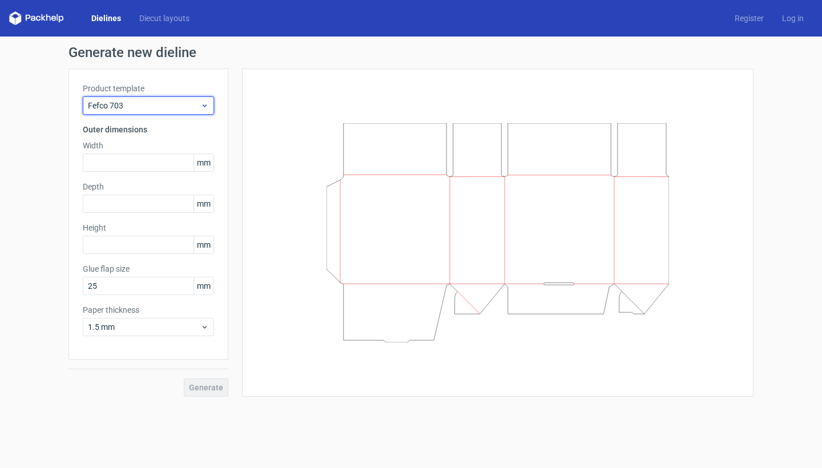
click at [174, 103] on span "Fefco 703" at bounding box center [144, 105] width 112 height 11
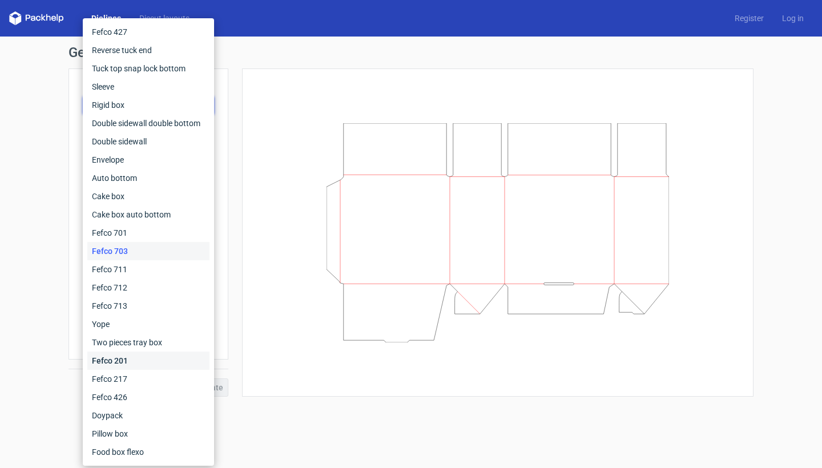
click at [146, 367] on div "Fefco 201" at bounding box center [148, 361] width 122 height 18
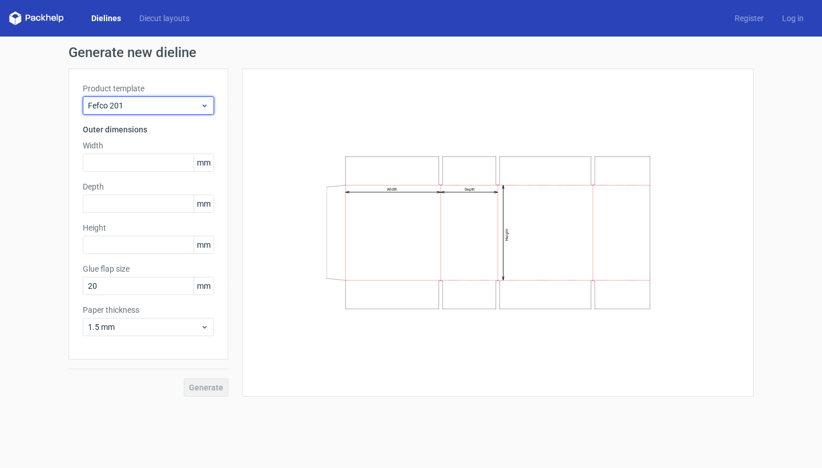
click at [187, 102] on span "Fefco 201" at bounding box center [144, 105] width 112 height 11
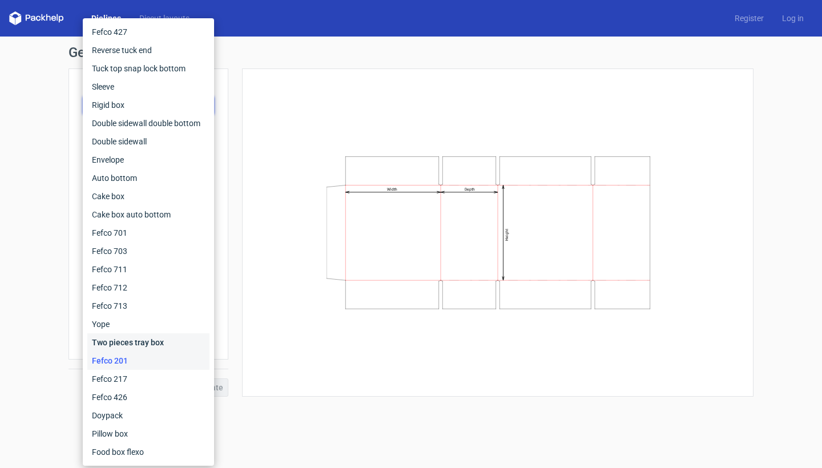
click at [154, 345] on div "Two pieces tray box" at bounding box center [148, 342] width 122 height 18
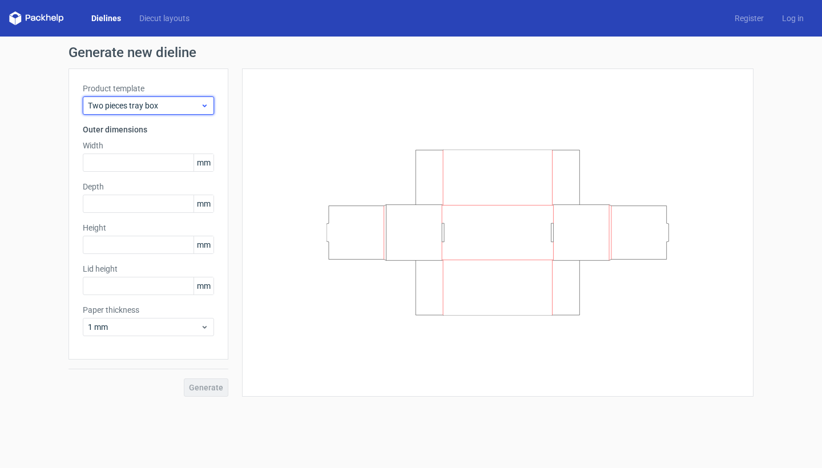
click at [167, 101] on span "Two pieces tray box" at bounding box center [144, 105] width 112 height 11
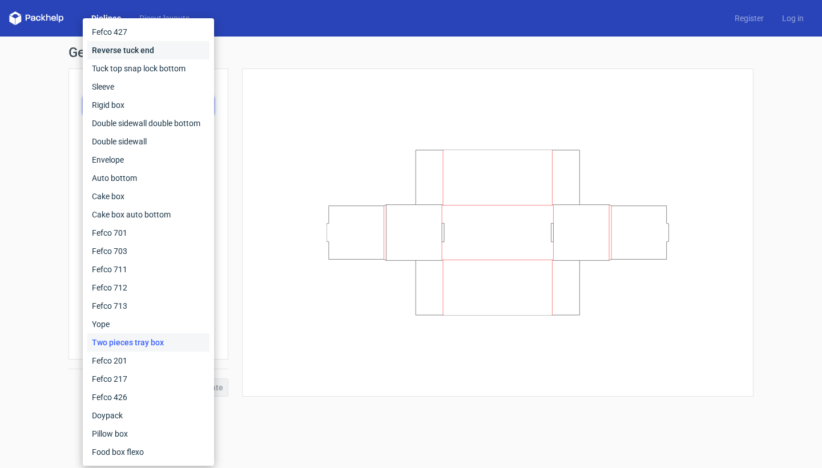
click at [158, 54] on div "Reverse tuck end" at bounding box center [148, 50] width 122 height 18
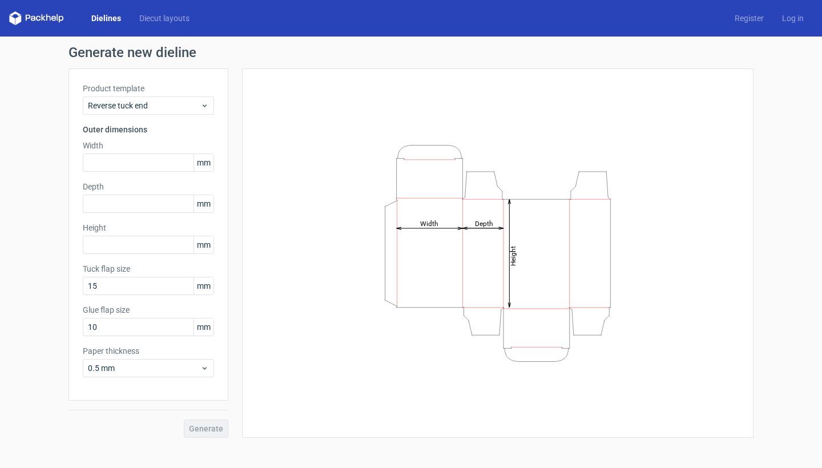
click at [151, 175] on div "Product template Reverse tuck end Outer dimensions Width mm Depth mm Height [PE…" at bounding box center [148, 234] width 160 height 332
click at [152, 169] on input "text" at bounding box center [148, 163] width 131 height 18
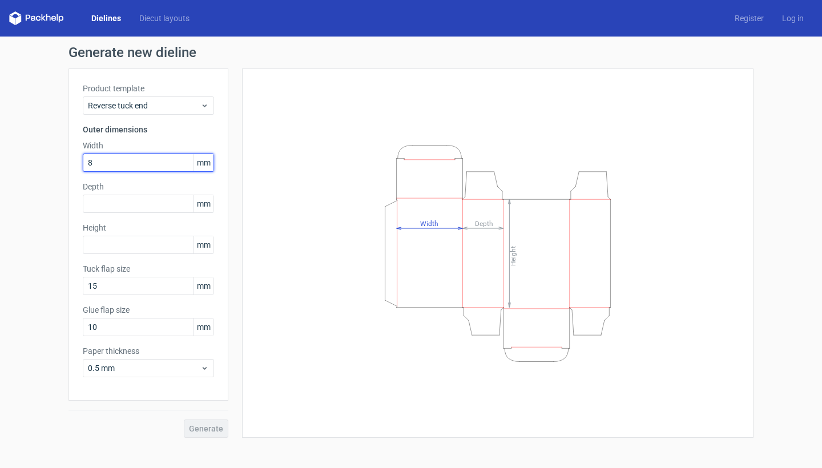
type input "88"
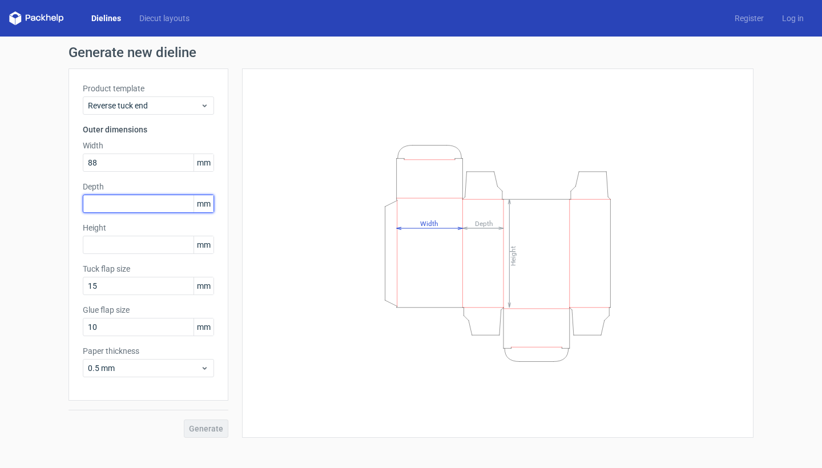
click at [177, 201] on input "text" at bounding box center [148, 204] width 131 height 18
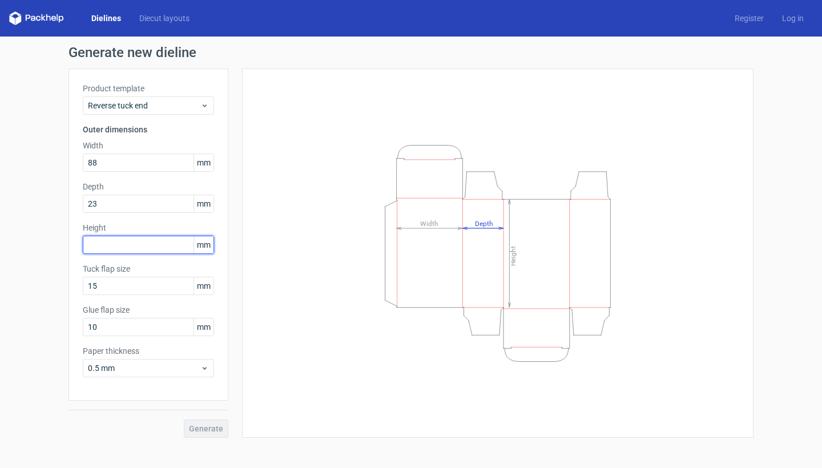
click at [171, 244] on div "Height mm" at bounding box center [148, 238] width 131 height 32
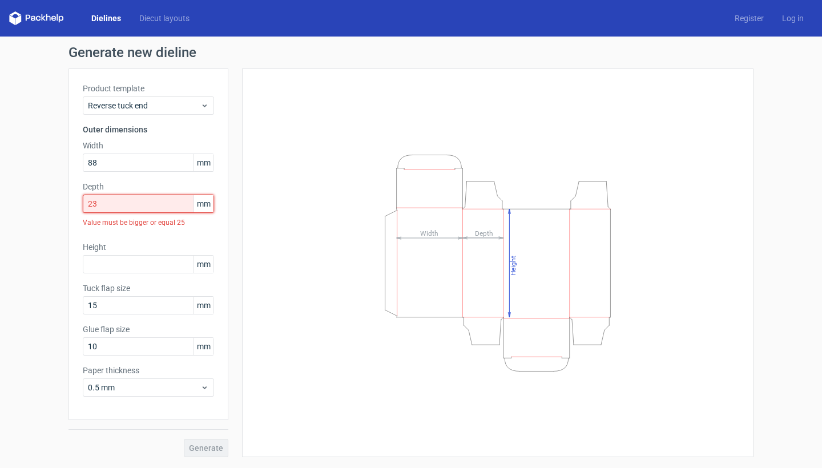
click at [167, 200] on input "23" at bounding box center [148, 204] width 131 height 18
type input "25"
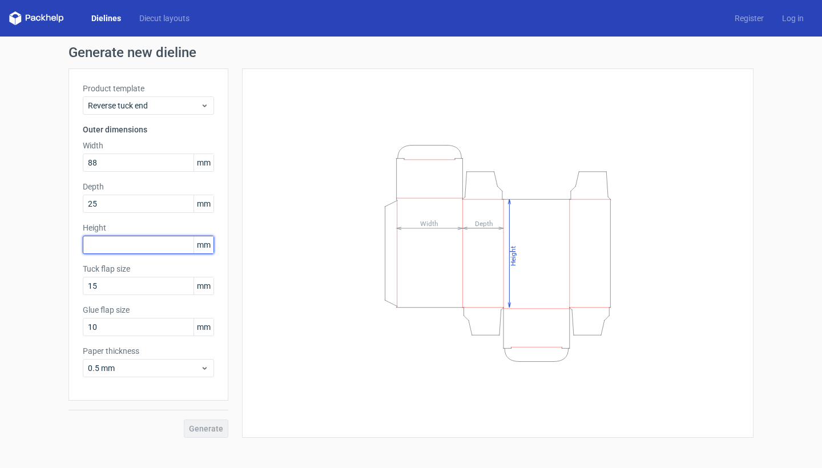
click at [154, 251] on input "text" at bounding box center [148, 245] width 131 height 18
type input "143"
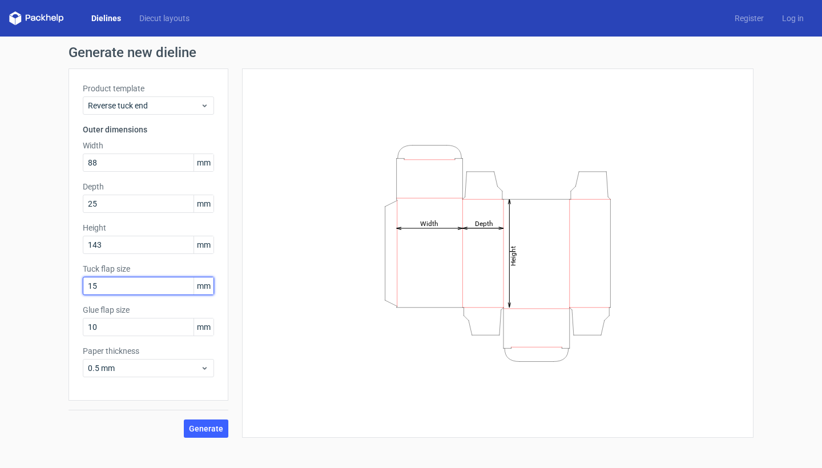
click at [148, 285] on input "15" at bounding box center [148, 286] width 131 height 18
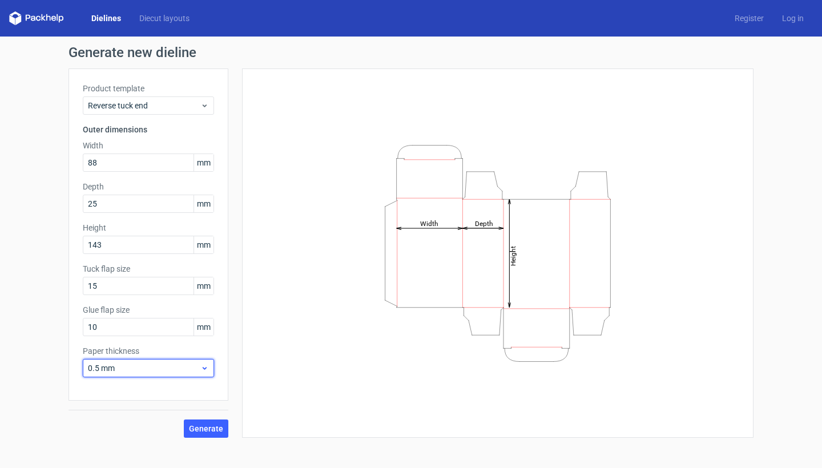
click at [135, 374] on div "0.5 mm" at bounding box center [148, 368] width 131 height 18
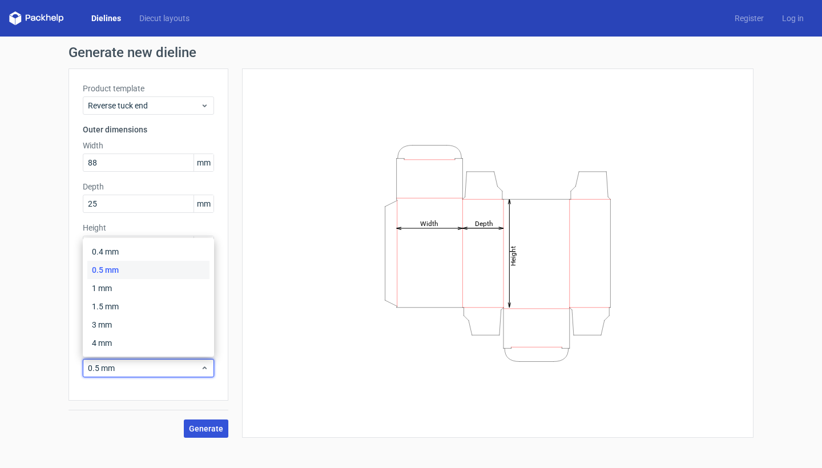
click at [197, 422] on button "Generate" at bounding box center [206, 428] width 45 height 18
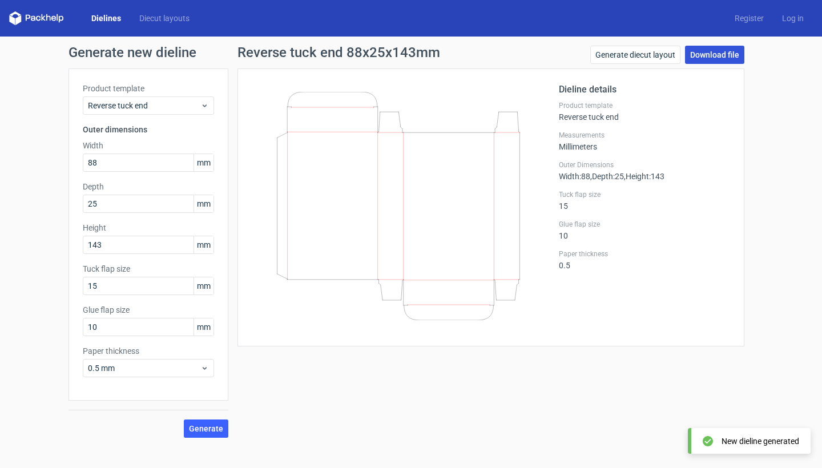
click at [694, 58] on link "Download file" at bounding box center [714, 55] width 59 height 18
